Goal: Consume media (video, audio): Consume media (video, audio)

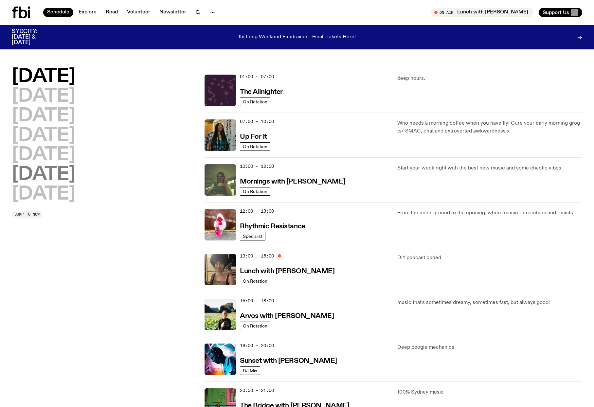
click at [67, 176] on h2 "[DATE]" at bounding box center [43, 174] width 63 height 18
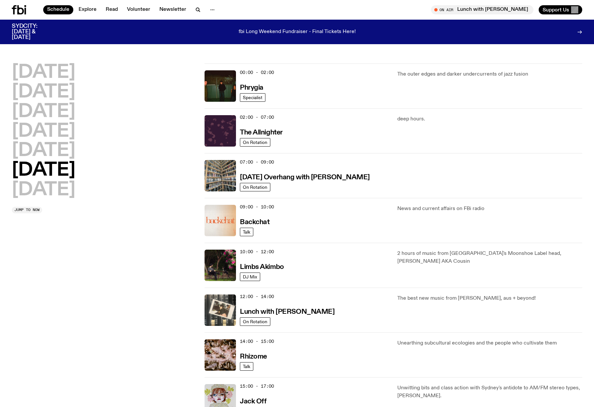
scroll to position [18, 0]
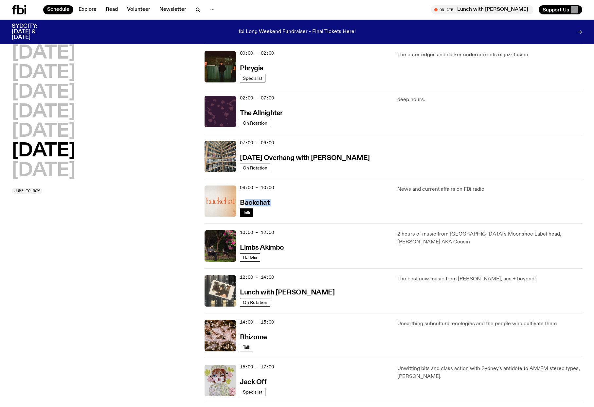
drag, startPoint x: 246, startPoint y: 208, endPoint x: 246, endPoint y: 214, distance: 6.2
click at [246, 214] on div "09:00 - 10:00 Backchat Talk" at bounding box center [314, 200] width 149 height 31
click at [248, 200] on h3 "Backchat" at bounding box center [254, 202] width 29 height 7
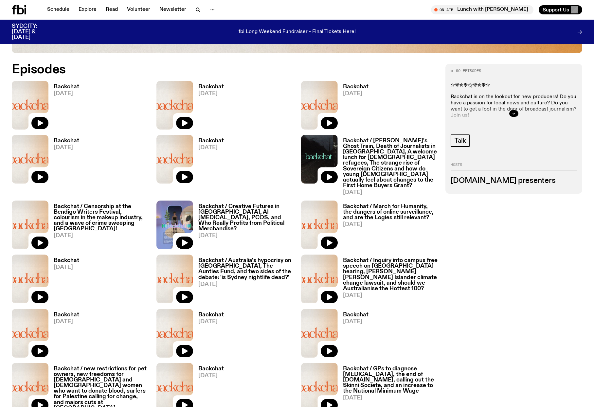
scroll to position [355, 0]
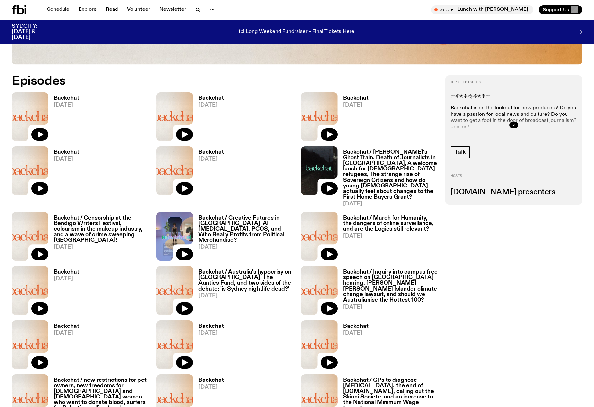
click at [31, 114] on img at bounding box center [30, 116] width 37 height 49
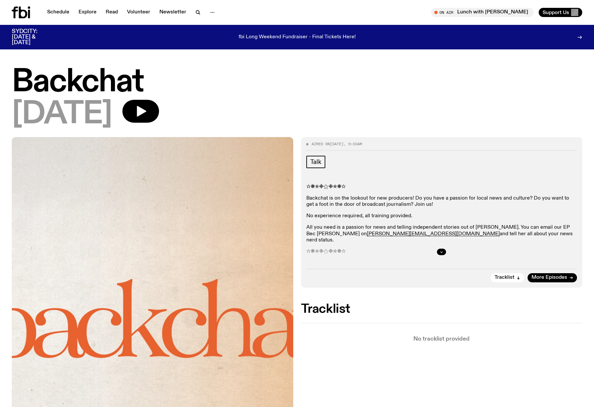
click at [241, 211] on img at bounding box center [152, 324] width 281 height 375
click at [147, 106] on icon "button" at bounding box center [140, 111] width 13 height 13
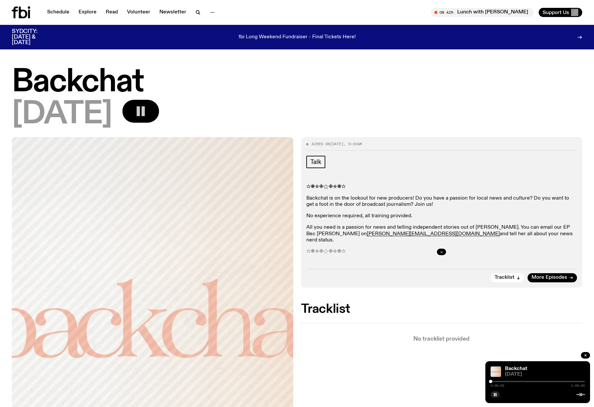
click at [494, 381] on div at bounding box center [537, 381] width 94 height 1
drag, startPoint x: 502, startPoint y: 381, endPoint x: 502, endPoint y: 262, distance: 119.0
click at [502, 381] on div at bounding box center [537, 381] width 94 height 1
click at [140, 115] on rect "button" at bounding box center [138, 111] width 3 height 10
